Goal: Find specific page/section: Find specific page/section

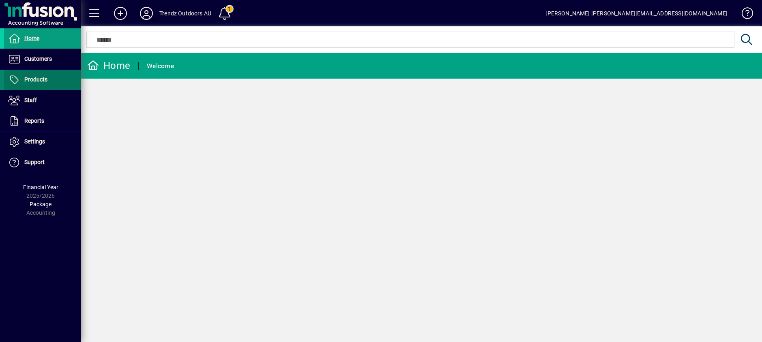
click at [31, 72] on span at bounding box center [42, 79] width 77 height 19
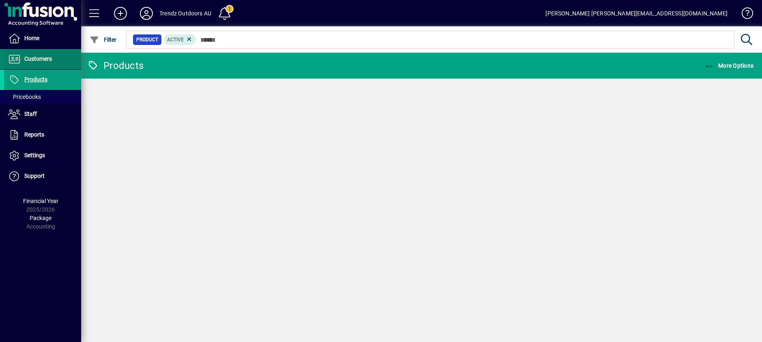
click at [36, 60] on span "Customers" at bounding box center [38, 59] width 28 height 6
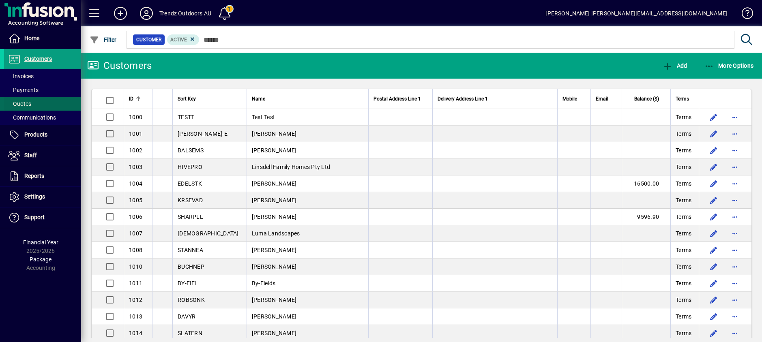
click at [36, 99] on span at bounding box center [42, 103] width 77 height 19
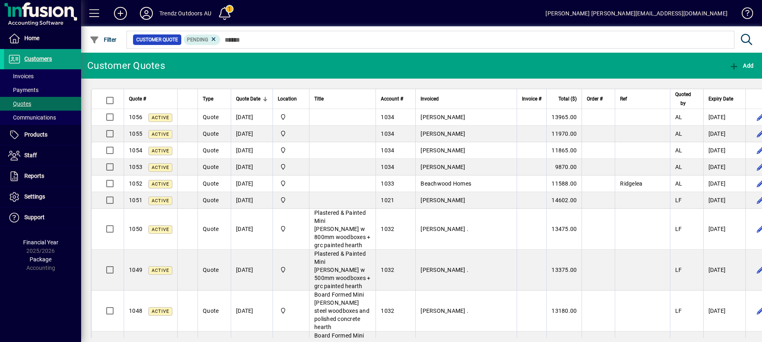
click at [457, 342] on html "Home Customers Invoices Payments Quotes Communications Products Pricebooks Staf…" at bounding box center [381, 171] width 762 height 342
